Goal: Book appointment/travel/reservation

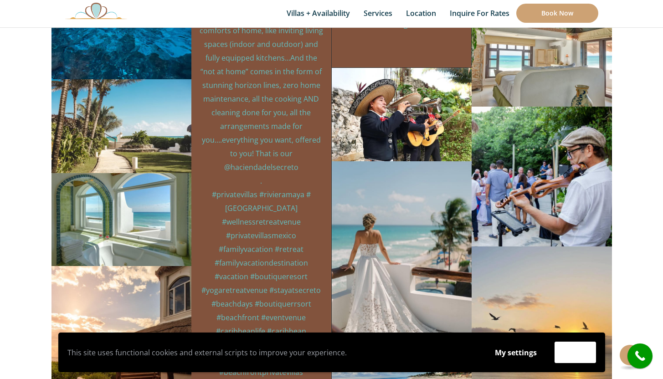
scroll to position [3911, 0]
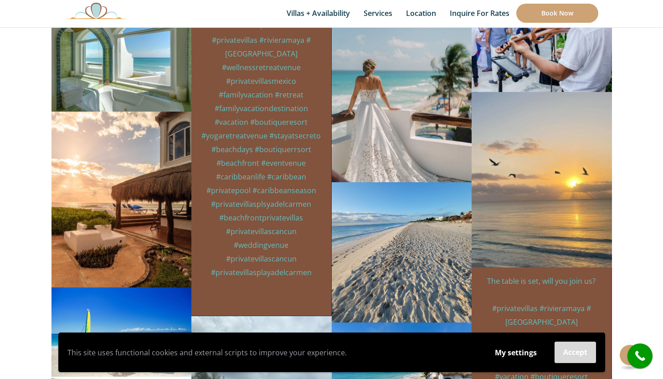
click at [574, 357] on button "Accept" at bounding box center [575, 352] width 41 height 21
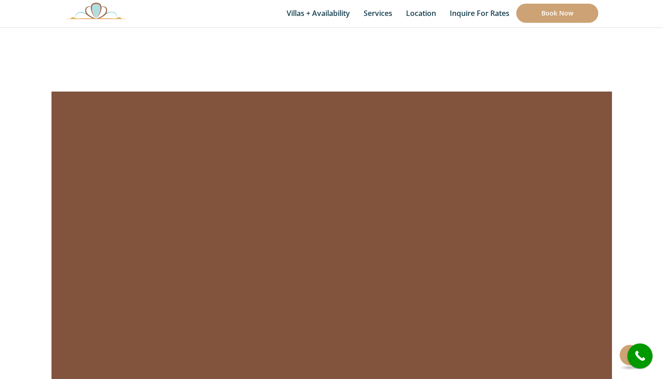
scroll to position [3139, 0]
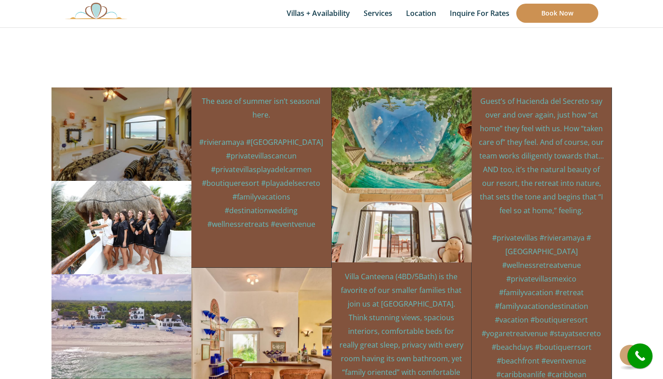
click at [565, 15] on link "Book Now" at bounding box center [557, 13] width 82 height 19
